Goal: Task Accomplishment & Management: Use online tool/utility

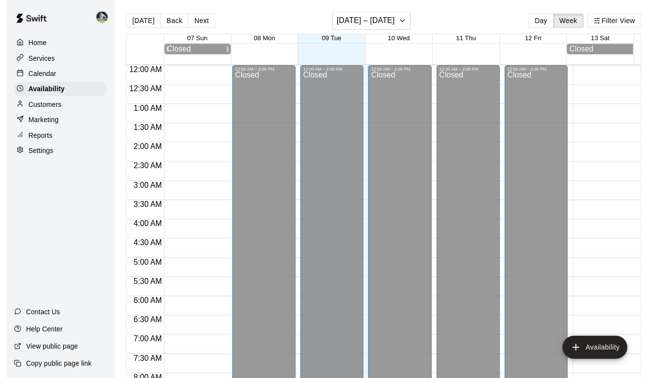
scroll to position [272, 0]
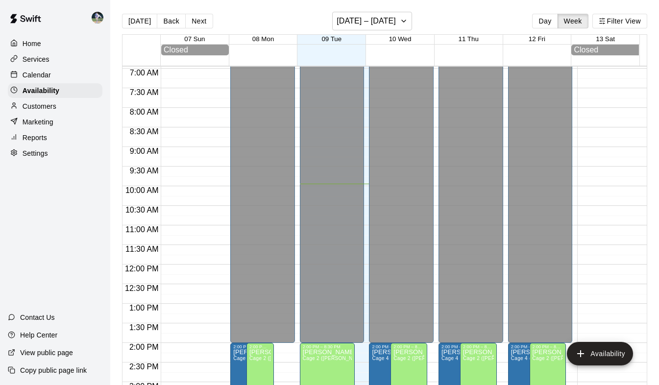
click at [45, 63] on p "Services" at bounding box center [36, 59] width 27 height 10
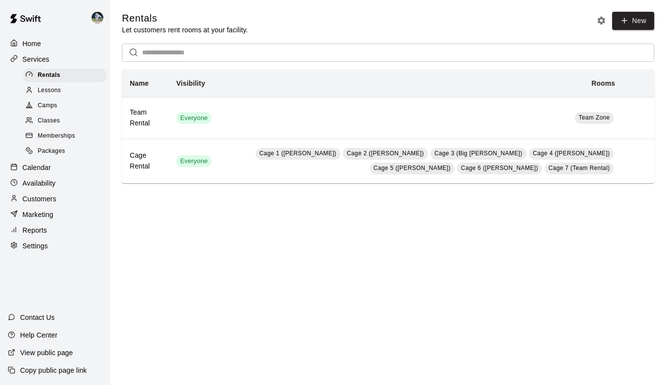
click at [37, 172] on p "Calendar" at bounding box center [37, 168] width 28 height 10
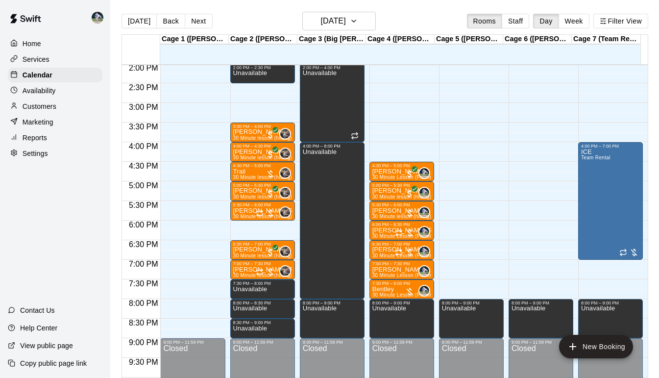
scroll to position [551, 0]
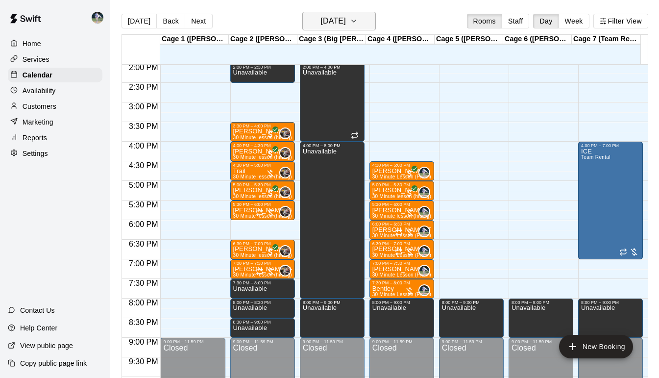
click at [374, 25] on button "[DATE]" at bounding box center [339, 21] width 74 height 19
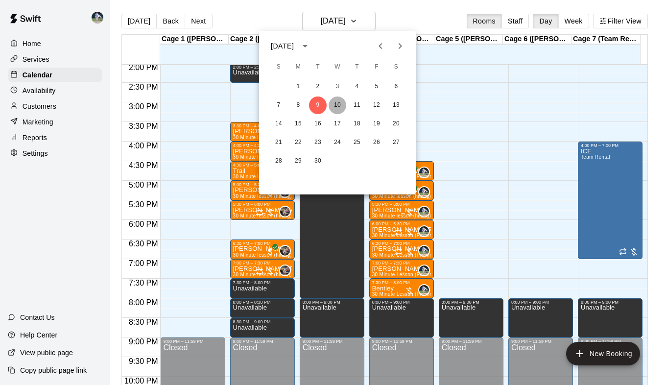
click at [336, 108] on button "10" at bounding box center [338, 106] width 18 height 18
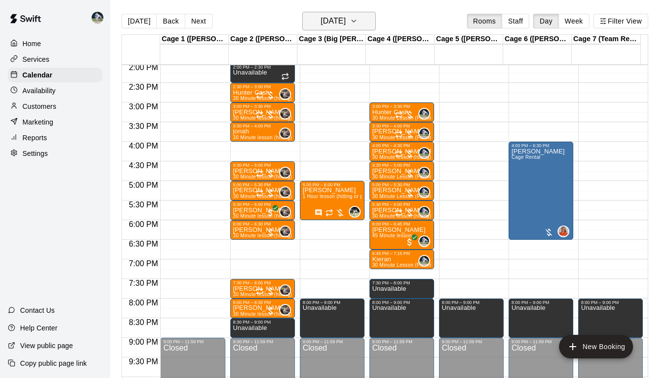
click at [345, 17] on h6 "[DATE]" at bounding box center [332, 21] width 25 height 14
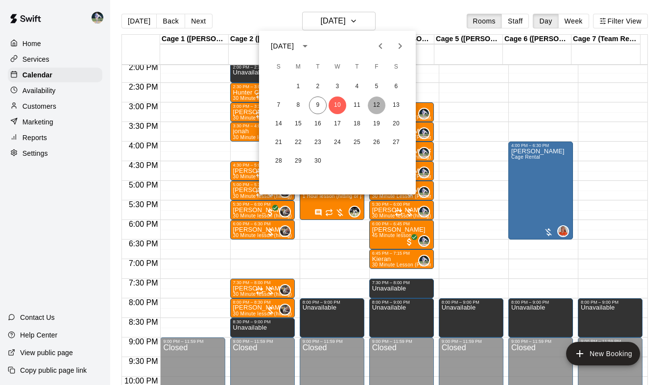
click at [379, 109] on button "12" at bounding box center [377, 106] width 18 height 18
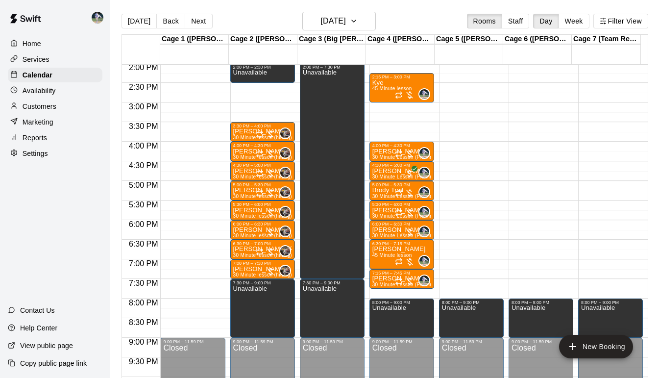
click at [370, 4] on main "[DATE] Back [DATE][DATE] Rooms Staff Day Week Filter View Cage 1 ([PERSON_NAME]…" at bounding box center [384, 197] width 549 height 394
click at [369, 19] on button "[DATE]" at bounding box center [339, 21] width 74 height 19
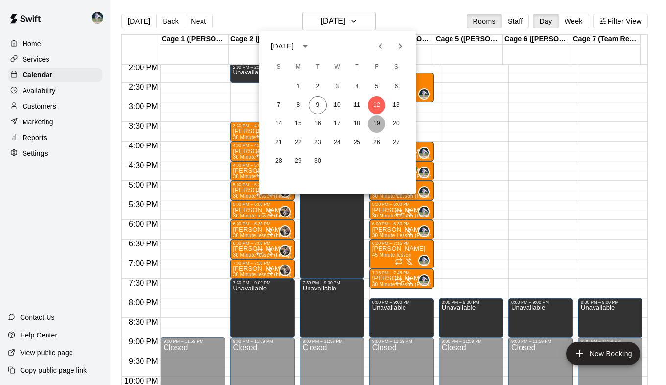
click at [377, 124] on button "19" at bounding box center [377, 124] width 18 height 18
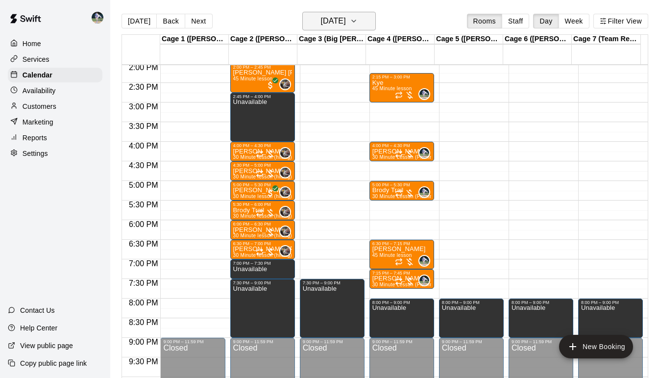
click at [356, 21] on icon "button" at bounding box center [354, 21] width 4 height 2
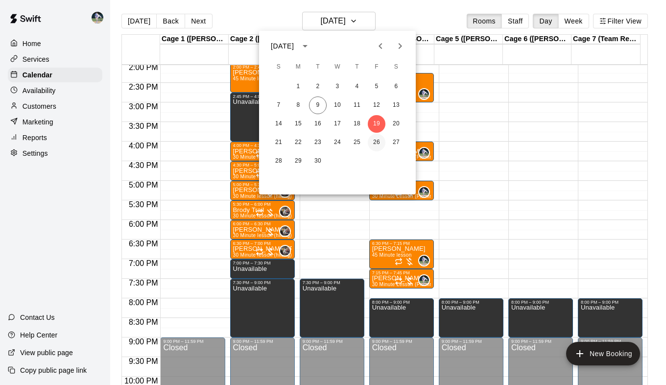
click at [380, 139] on button "26" at bounding box center [377, 143] width 18 height 18
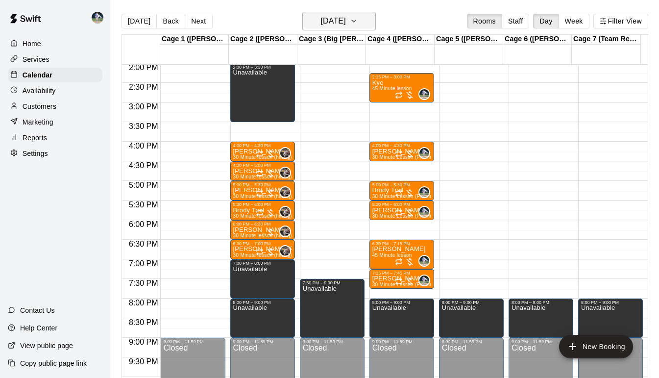
click at [358, 21] on icon "button" at bounding box center [354, 21] width 8 height 12
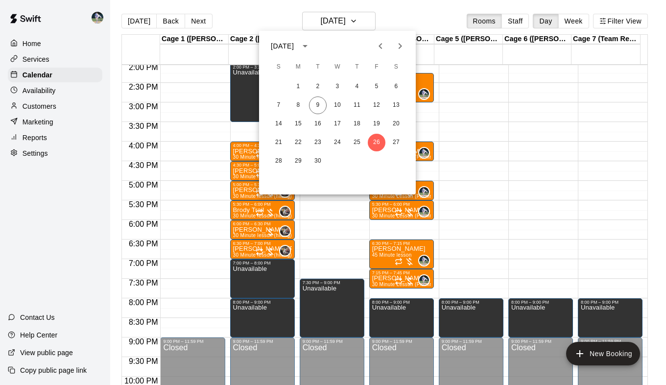
click at [399, 41] on icon "Next month" at bounding box center [400, 46] width 12 height 12
click at [376, 87] on button "3" at bounding box center [377, 87] width 18 height 18
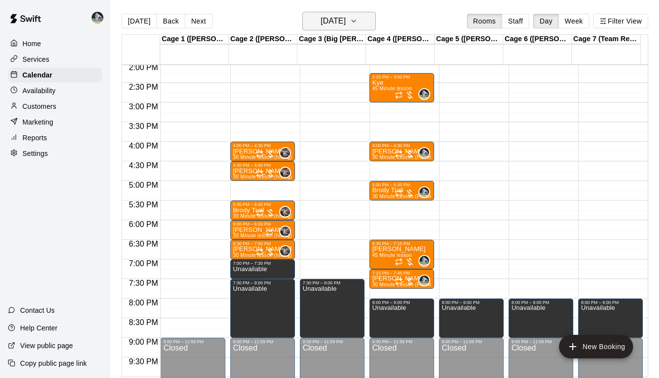
click at [356, 22] on icon "button" at bounding box center [354, 21] width 4 height 2
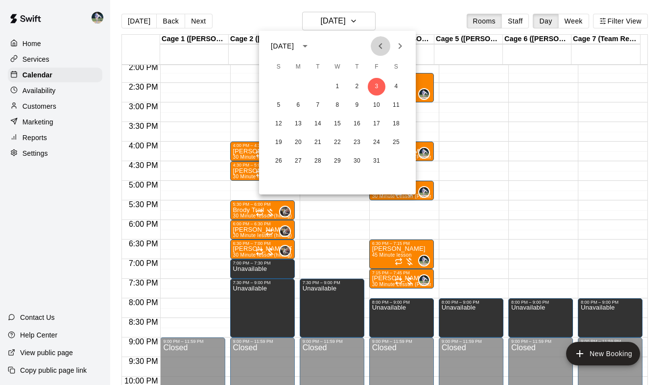
click at [381, 50] on icon "Previous month" at bounding box center [381, 46] width 12 height 12
click at [376, 105] on button "12" at bounding box center [377, 106] width 18 height 18
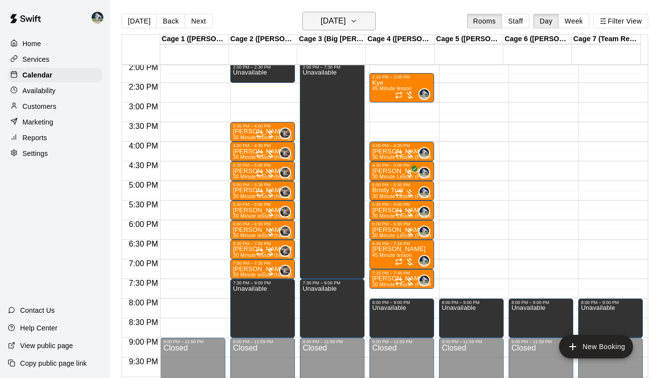
click at [358, 21] on icon "button" at bounding box center [354, 21] width 8 height 12
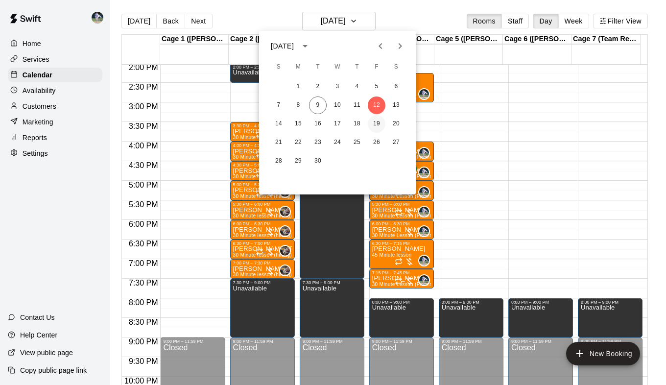
click at [379, 123] on button "19" at bounding box center [377, 124] width 18 height 18
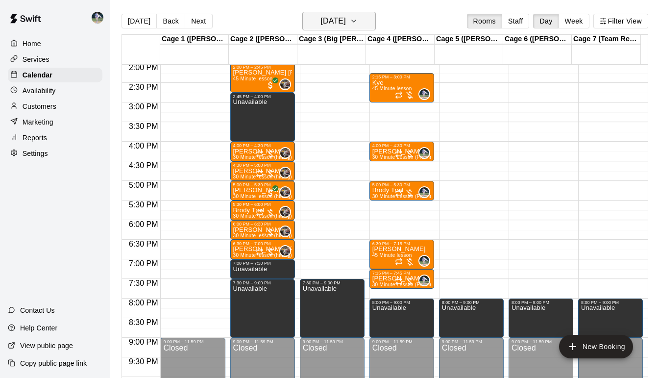
click at [372, 21] on button "[DATE]" at bounding box center [339, 21] width 74 height 19
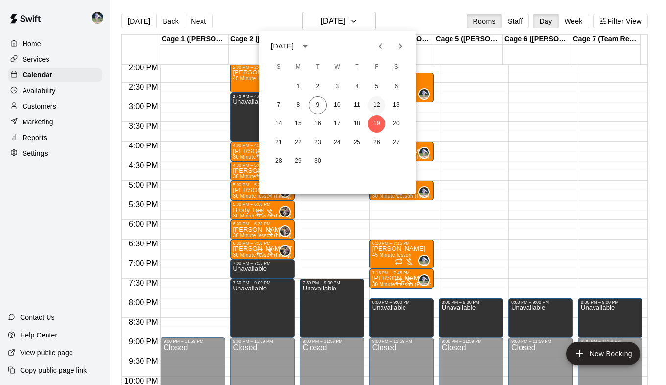
click at [377, 101] on button "12" at bounding box center [377, 106] width 18 height 18
